Goal: Task Accomplishment & Management: Use online tool/utility

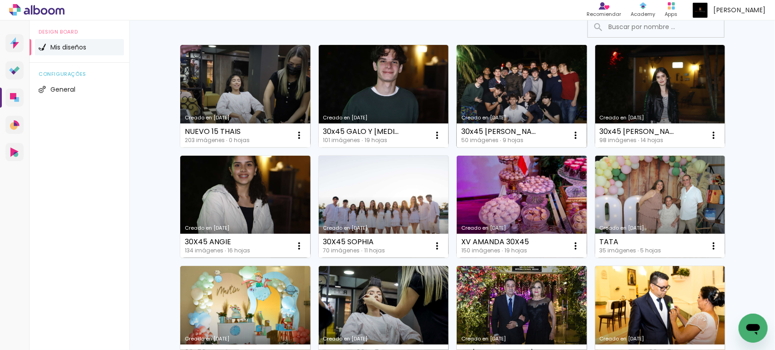
scroll to position [75, 0]
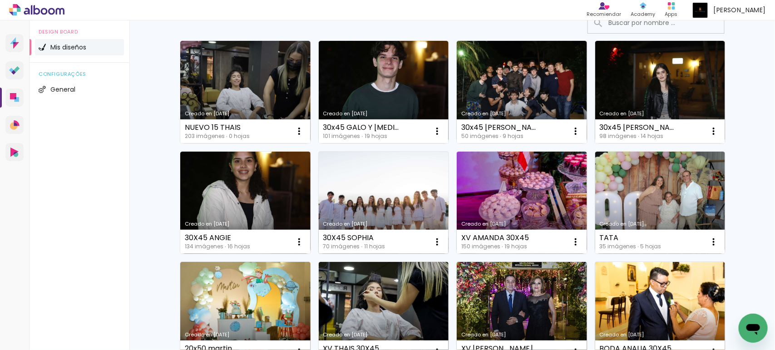
click at [396, 210] on link "Creado en [DATE]" at bounding box center [384, 203] width 130 height 103
